Goal: Task Accomplishment & Management: Complete application form

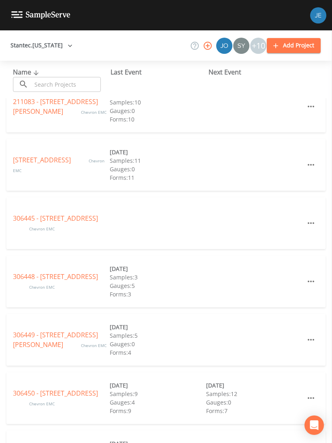
scroll to position [251, 0]
click at [74, 218] on link "306445 - [STREET_ADDRESS]" at bounding box center [55, 217] width 85 height 9
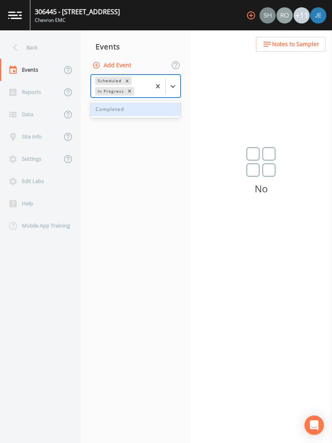
click at [156, 107] on div "Completed" at bounding box center [136, 109] width 90 height 14
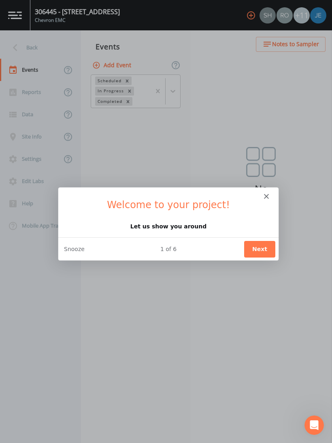
click at [265, 196] on icon "Close" at bounding box center [266, 195] width 5 height 5
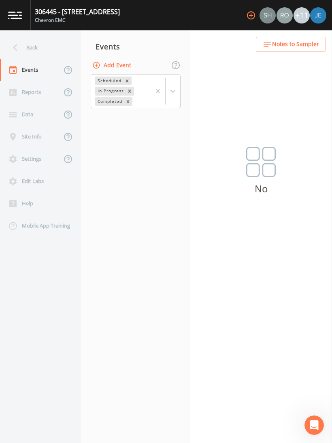
scroll to position [12, 0]
click at [25, 36] on div "Back" at bounding box center [36, 47] width 73 height 22
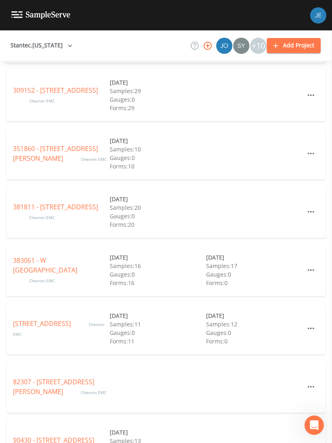
scroll to position [673, 0]
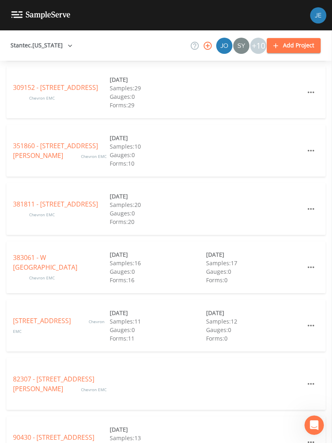
click at [72, 253] on link "383061 - W [GEOGRAPHIC_DATA]" at bounding box center [45, 262] width 64 height 19
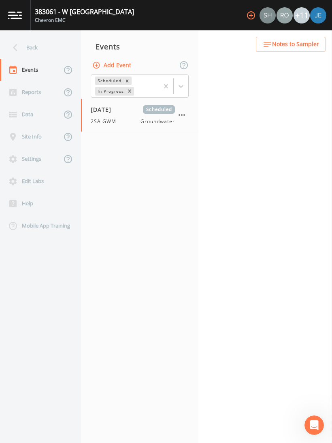
click at [176, 108] on button "button" at bounding box center [182, 115] width 14 height 14
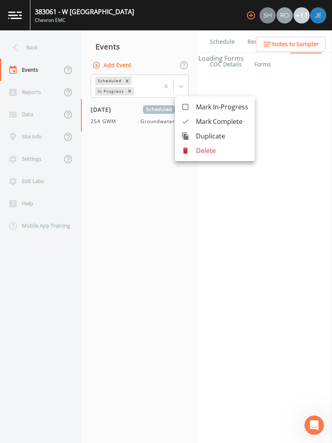
click at [192, 139] on div at bounding box center [188, 136] width 15 height 8
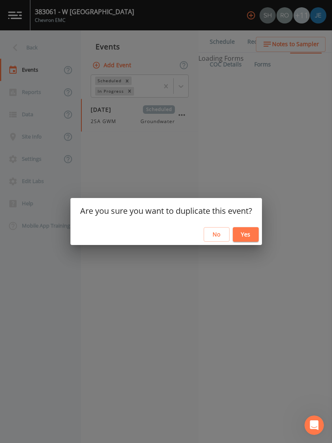
select select "4f082be6-97a7-4f70-a81f-c26a4e896ad7"
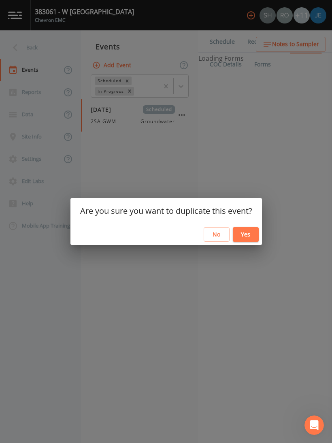
select select "4f082be6-97a7-4f70-a81f-c26a4e896ad7"
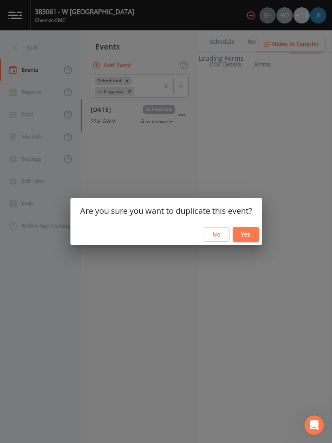
select select "4f082be6-97a7-4f70-a81f-c26a4e896ad7"
select select "d1353bd6-e69c-47f2-b562-038a0934dacb"
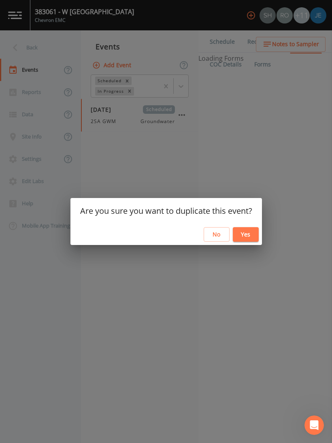
select select "d1353bd6-e69c-47f2-b562-038a0934dacb"
select select "0d3501b4-c37c-4a74-acf9-20293630e8ea"
select select "1628bffd-909c-4bf2-88ec-a7a88723e19b"
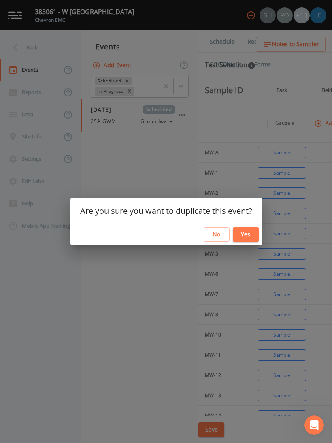
click at [245, 233] on button "Yes" at bounding box center [246, 234] width 26 height 15
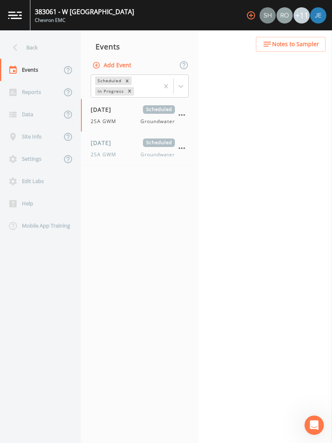
select select "4f082be6-97a7-4f70-a81f-c26a4e896ad7"
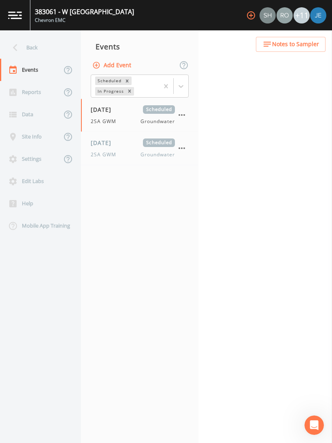
select select "4f082be6-97a7-4f70-a81f-c26a4e896ad7"
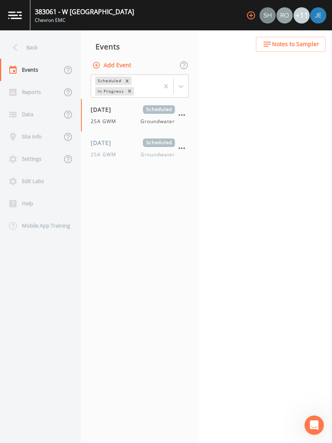
select select "4f082be6-97a7-4f70-a81f-c26a4e896ad7"
select select "d1353bd6-e69c-47f2-b562-038a0934dacb"
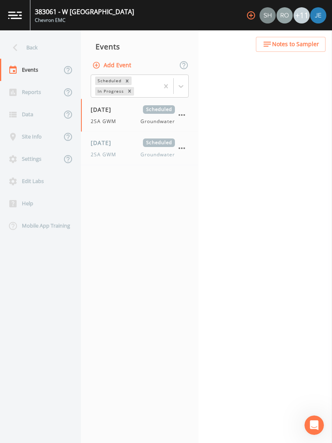
select select "d1353bd6-e69c-47f2-b562-038a0934dacb"
select select "0d3501b4-c37c-4a74-acf9-20293630e8ea"
select select "1628bffd-909c-4bf2-88ec-a7a88723e19b"
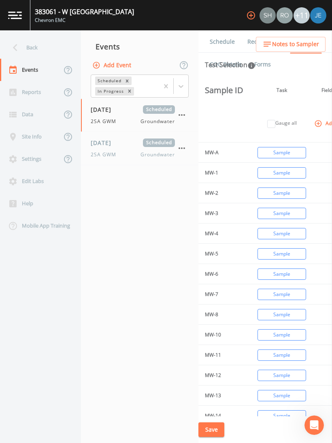
click at [134, 138] on div "[DATE] Scheduled 2SA GWM Groundwater" at bounding box center [133, 148] width 84 height 20
select select "4f082be6-97a7-4f70-a81f-c26a4e896ad7"
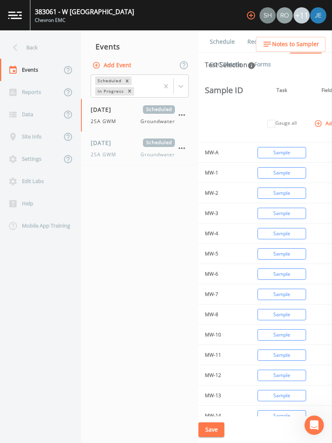
select select "4f082be6-97a7-4f70-a81f-c26a4e896ad7"
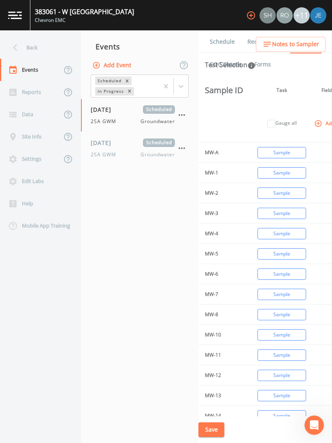
select select "4f082be6-97a7-4f70-a81f-c26a4e896ad7"
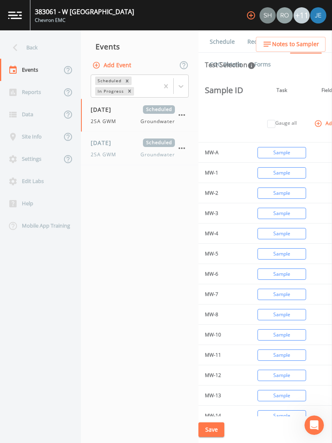
select select "d1353bd6-e69c-47f2-b562-038a0934dacb"
select select "0d3501b4-c37c-4a74-acf9-20293630e8ea"
select select "1628bffd-909c-4bf2-88ec-a7a88723e19b"
click at [223, 30] on link "Schedule" at bounding box center [222, 41] width 28 height 23
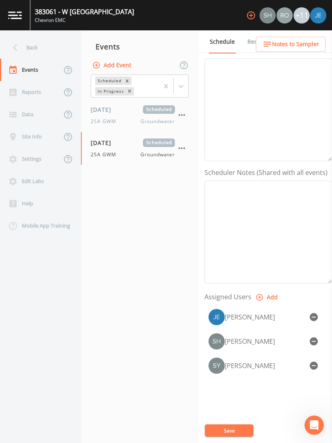
scroll to position [81, 0]
click at [314, 362] on icon "button" at bounding box center [314, 366] width 8 height 8
click at [314, 313] on icon "button" at bounding box center [314, 317] width 8 height 8
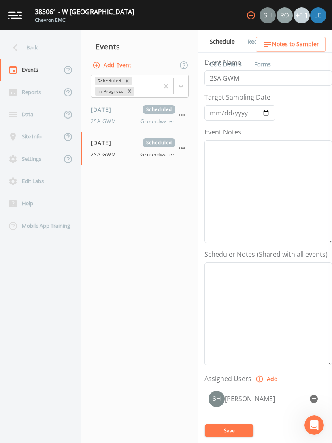
scroll to position [0, 0]
click at [272, 70] on input "2SA GWM" at bounding box center [268, 77] width 128 height 15
type input "2SA GWM [PERSON_NAME]"
click at [235, 427] on button "Save" at bounding box center [229, 430] width 49 height 12
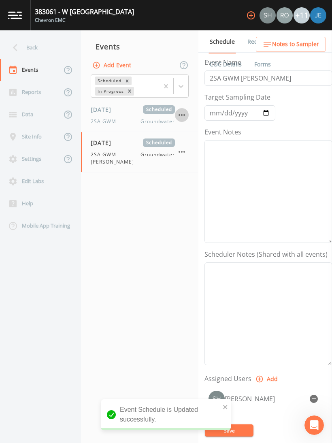
click at [182, 114] on icon "button" at bounding box center [182, 115] width 6 height 2
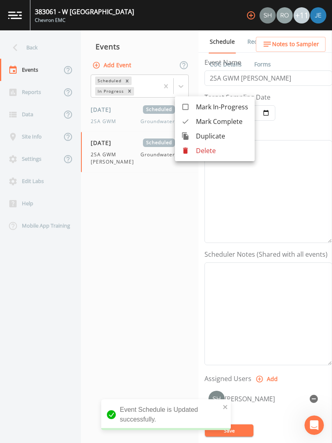
click at [131, 103] on div at bounding box center [166, 221] width 332 height 443
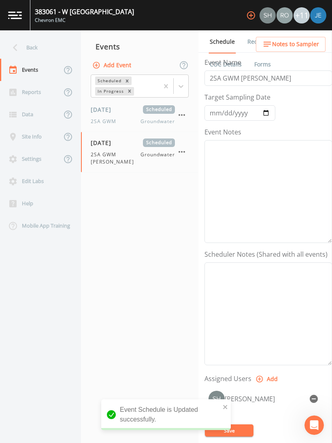
click at [124, 105] on div "[DATE] Scheduled 2SA GWM Groundwater" at bounding box center [133, 115] width 84 height 20
select select "4f082be6-97a7-4f70-a81f-c26a4e896ad7"
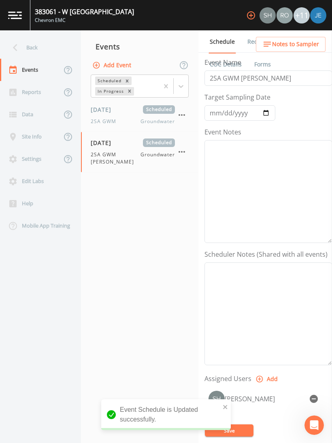
select select "4f082be6-97a7-4f70-a81f-c26a4e896ad7"
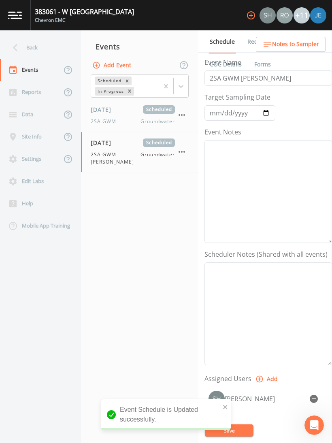
select select "4f082be6-97a7-4f70-a81f-c26a4e896ad7"
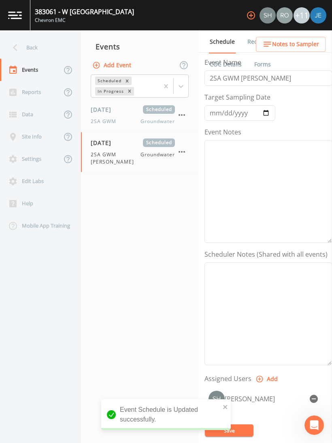
select select "d1353bd6-e69c-47f2-b562-038a0934dacb"
select select "0d3501b4-c37c-4a74-acf9-20293630e8ea"
select select "1628bffd-909c-4bf2-88ec-a7a88723e19b"
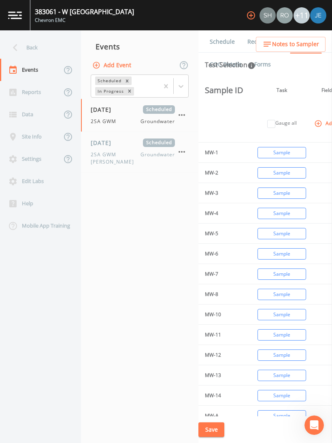
click at [221, 30] on link "Schedule" at bounding box center [222, 41] width 28 height 23
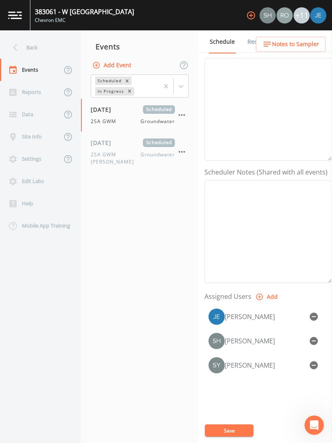
scroll to position [81, 0]
click at [314, 337] on icon "button" at bounding box center [314, 342] width 10 height 10
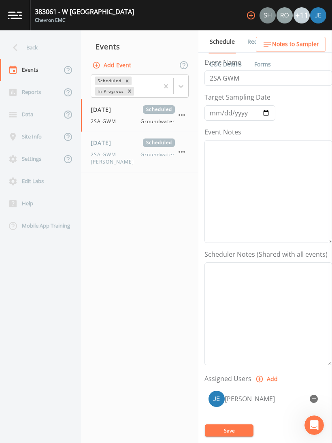
scroll to position [0, 0]
click at [264, 70] on input "2SA GWM" at bounding box center [268, 77] width 128 height 15
type input "2SA GWM Remi"
click at [239, 427] on button "Save" at bounding box center [229, 430] width 49 height 12
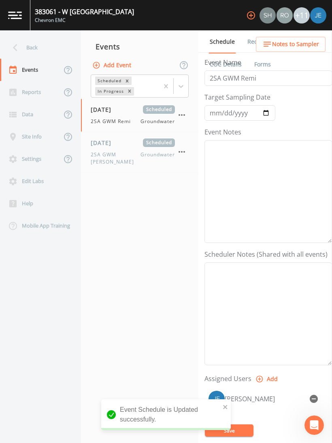
click at [29, 36] on div "Back" at bounding box center [36, 47] width 73 height 22
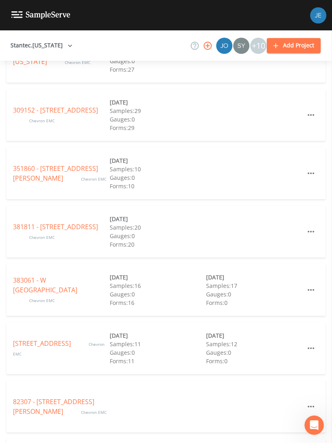
scroll to position [650, 0]
click at [53, 339] on link "[STREET_ADDRESS]" at bounding box center [43, 343] width 60 height 9
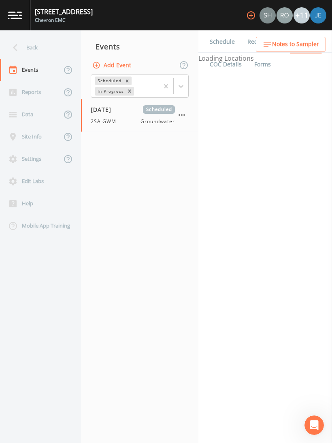
select select "4f082be6-97a7-4f70-a81f-c26a4e896ad7"
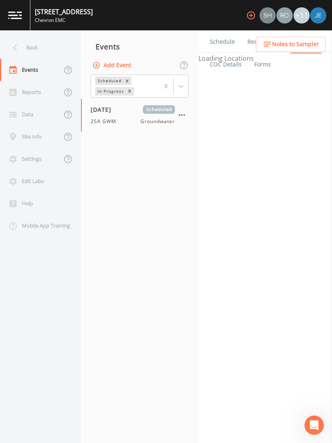
select select "4f082be6-97a7-4f70-a81f-c26a4e896ad7"
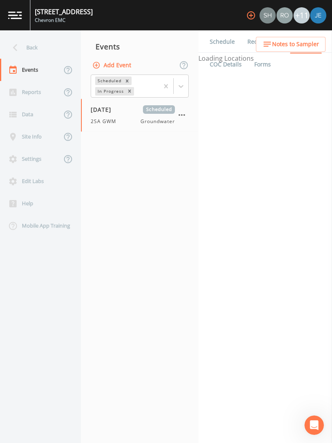
select select "d1353bd6-e69c-47f2-b562-038a0934dacb"
select select "9674f607-809f-4602-aad6-c6633821de7c"
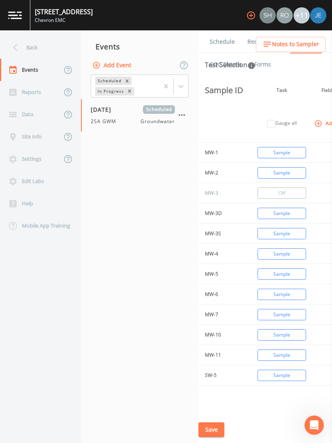
click at [180, 110] on icon "button" at bounding box center [182, 115] width 10 height 10
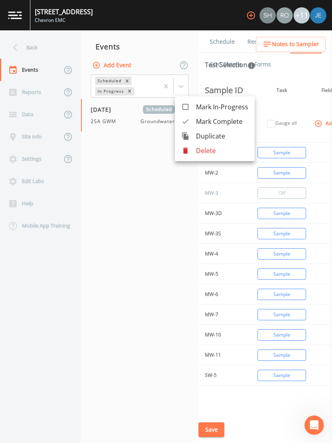
click at [223, 134] on span "Duplicate" at bounding box center [222, 136] width 52 height 10
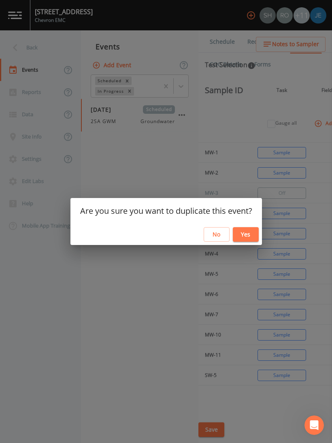
click at [241, 234] on button "Yes" at bounding box center [246, 234] width 26 height 15
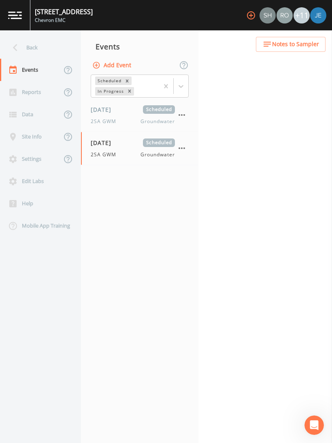
select select "4f082be6-97a7-4f70-a81f-c26a4e896ad7"
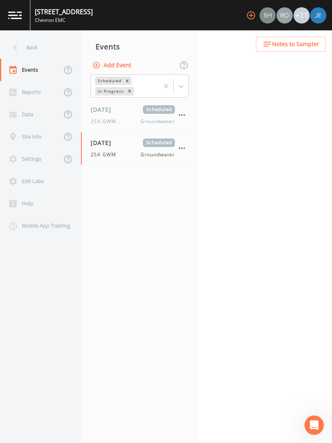
select select "4f082be6-97a7-4f70-a81f-c26a4e896ad7"
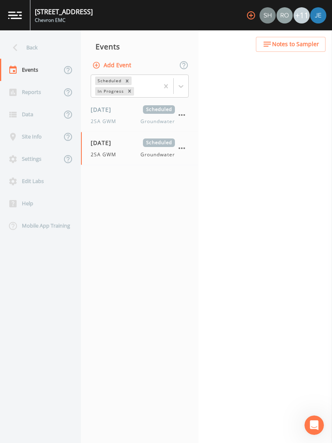
select select "d1353bd6-e69c-47f2-b562-038a0934dacb"
select select "9674f607-809f-4602-aad6-c6633821de7c"
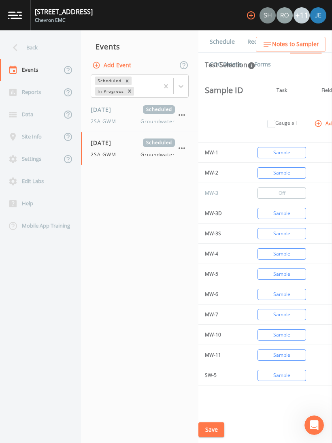
click at [221, 30] on link "Schedule" at bounding box center [222, 41] width 28 height 23
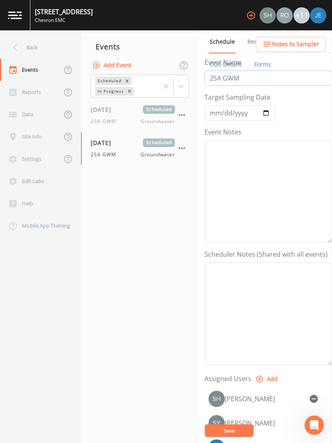
click at [250, 70] on input "2SA GWM" at bounding box center [268, 77] width 128 height 15
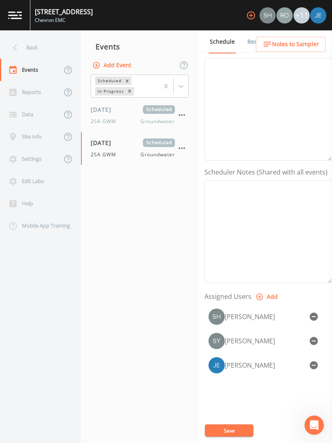
scroll to position [81, 0]
type input "2SA GWM [PERSON_NAME]"
click at [314, 338] on icon "button" at bounding box center [314, 342] width 8 height 8
click at [237, 427] on button "Save" at bounding box center [229, 430] width 49 height 12
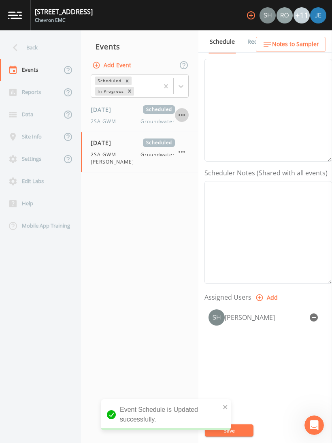
click at [181, 110] on icon "button" at bounding box center [182, 115] width 10 height 10
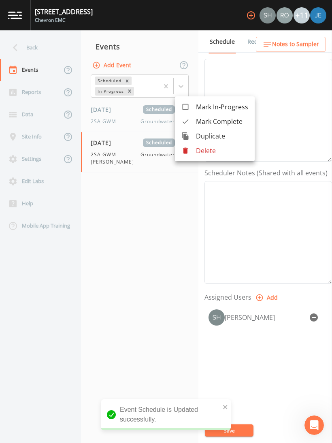
click at [123, 103] on div at bounding box center [166, 221] width 332 height 443
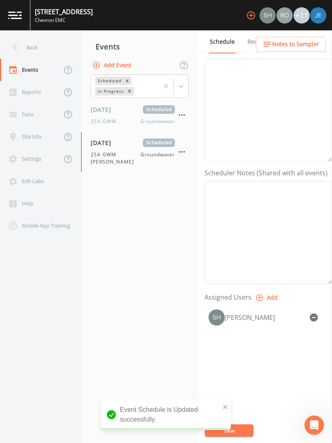
click at [111, 105] on div "[DATE] Scheduled 2SA GWM Groundwater" at bounding box center [133, 115] width 84 height 20
select select "4f082be6-97a7-4f70-a81f-c26a4e896ad7"
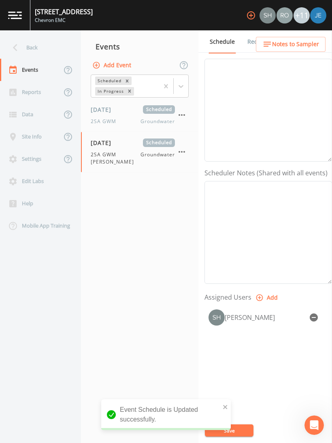
select select "4f082be6-97a7-4f70-a81f-c26a4e896ad7"
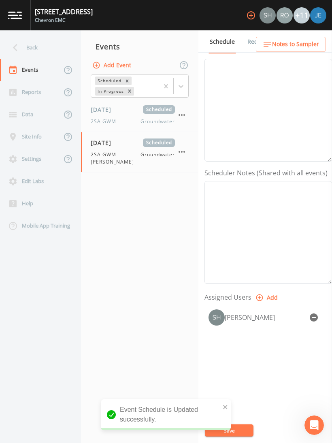
select select "4f082be6-97a7-4f70-a81f-c26a4e896ad7"
select select "d1353bd6-e69c-47f2-b562-038a0934dacb"
select select "9674f607-809f-4602-aad6-c6633821de7c"
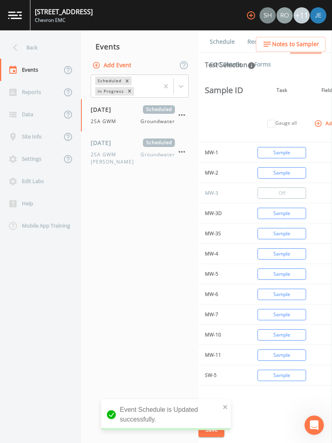
click at [225, 36] on link "Schedule" at bounding box center [222, 41] width 28 height 23
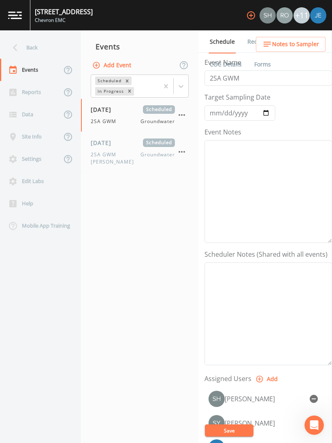
click at [219, 30] on link "Schedule" at bounding box center [222, 41] width 28 height 23
click at [257, 70] on input "2SA GWM" at bounding box center [268, 77] width 128 height 15
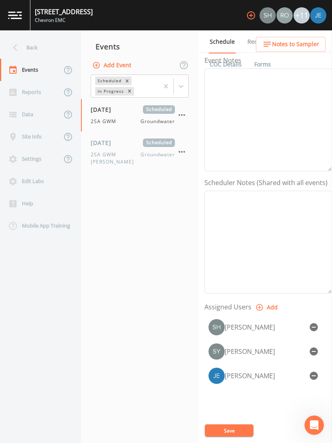
scroll to position [69, 0]
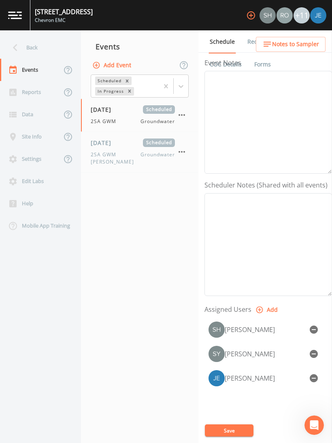
type input "2SA GWM Remi"
click at [313, 350] on icon "button" at bounding box center [314, 354] width 8 height 8
click at [315, 321] on button "button" at bounding box center [314, 329] width 16 height 16
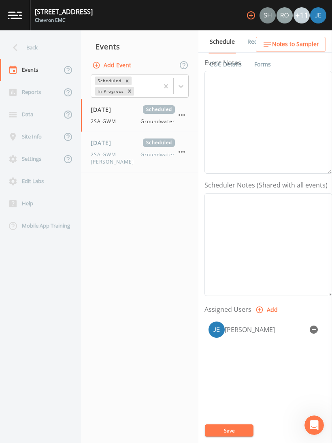
click at [240, 424] on button "Save" at bounding box center [229, 430] width 49 height 12
